Goal: Go to known website: Access a specific website the user already knows

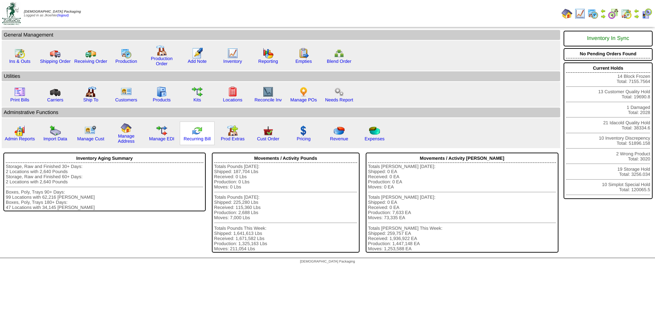
click at [198, 132] on img at bounding box center [197, 130] width 11 height 11
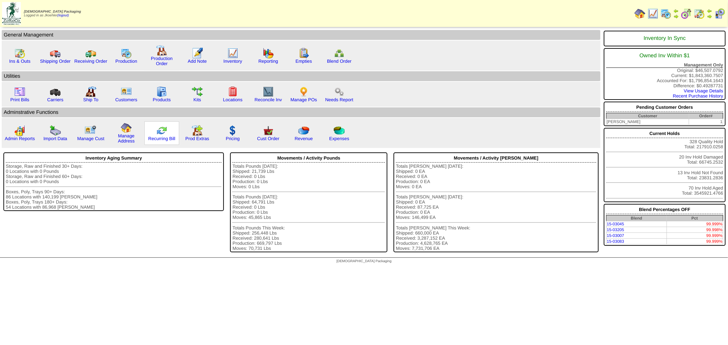
click at [157, 127] on img at bounding box center [161, 130] width 11 height 11
